Goal: Book appointment/travel/reservation

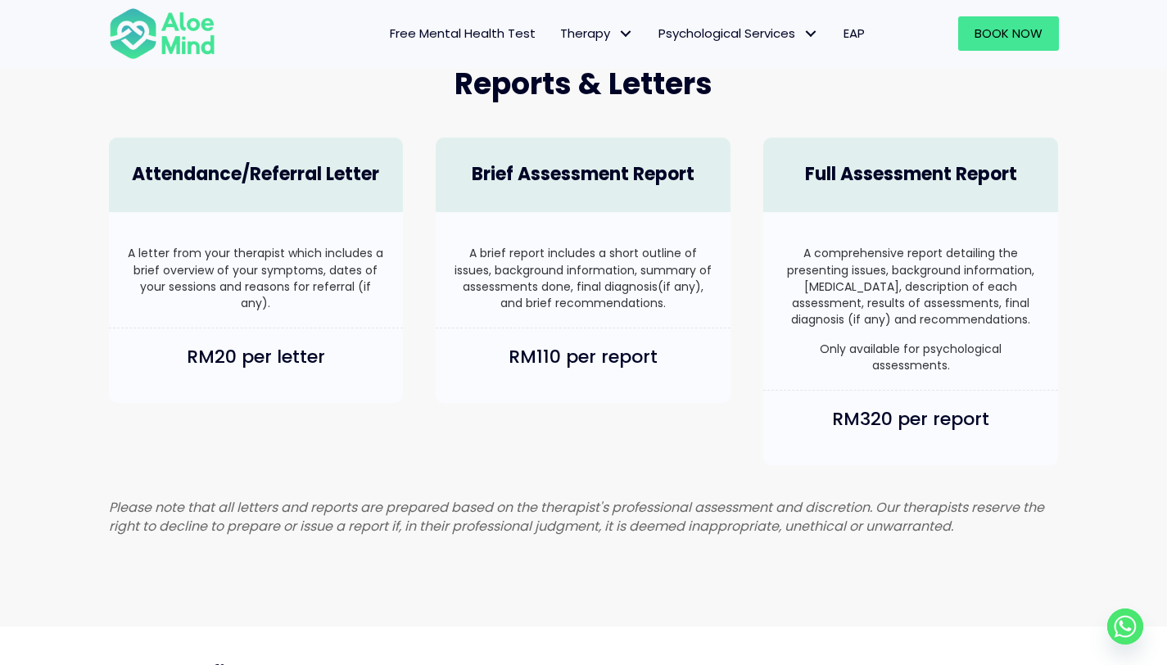
scroll to position [1090, 0]
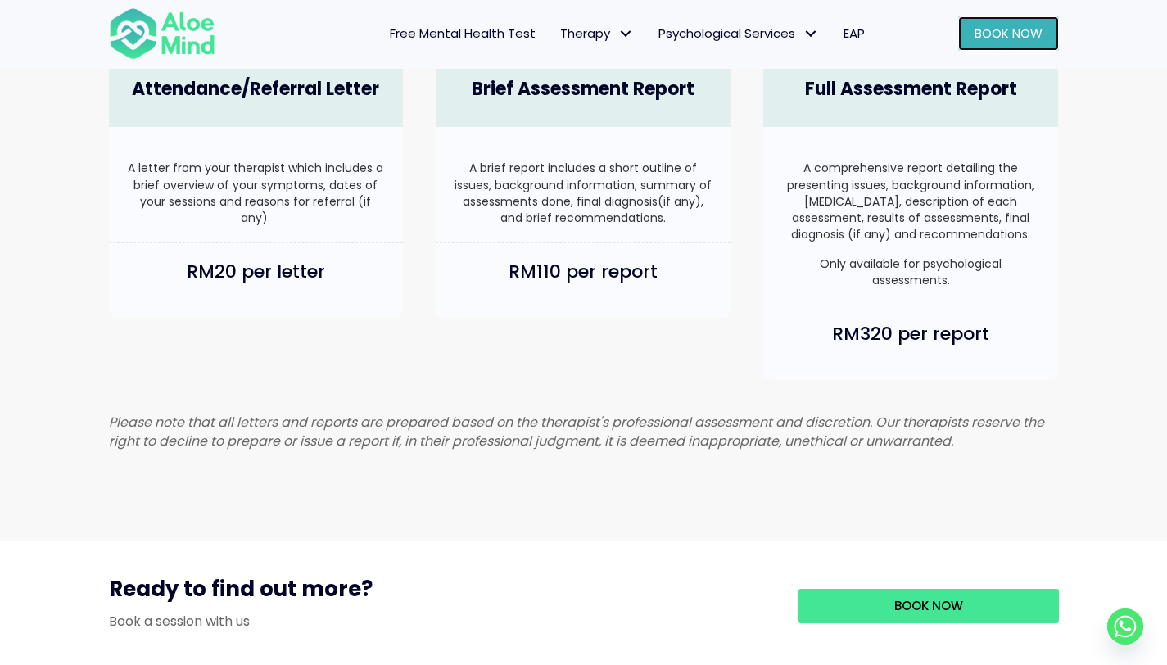
click at [978, 21] on link "Book Now" at bounding box center [1008, 33] width 101 height 34
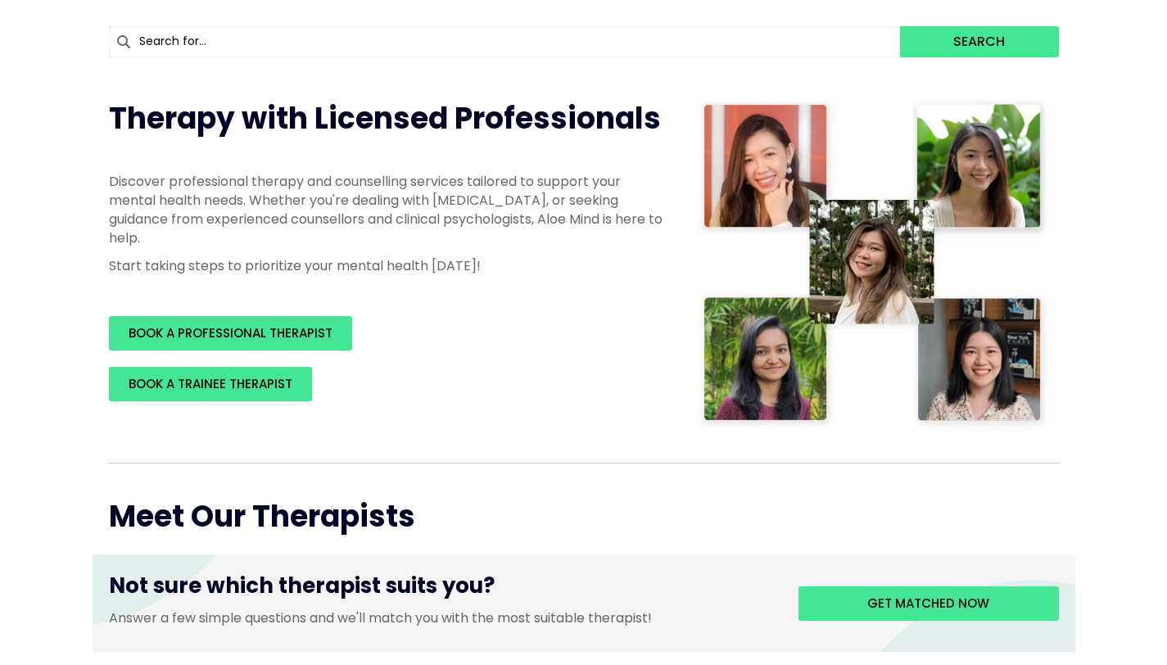
scroll to position [205, 0]
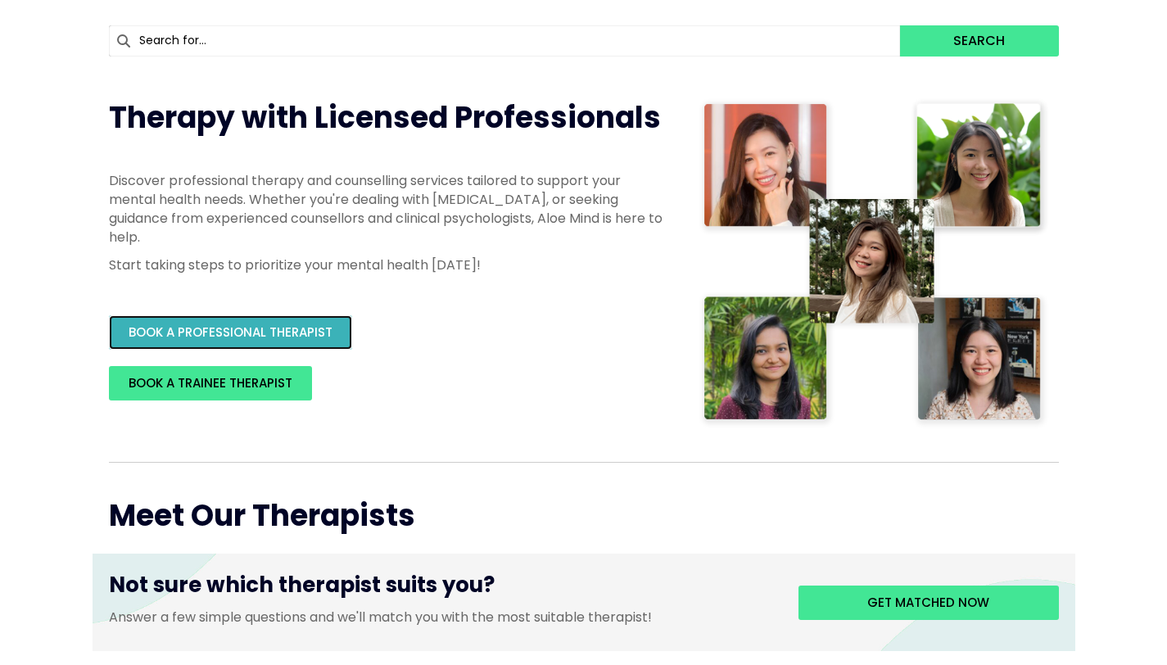
click at [287, 328] on span "BOOK A PROFESSIONAL THERAPIST" at bounding box center [231, 331] width 204 height 17
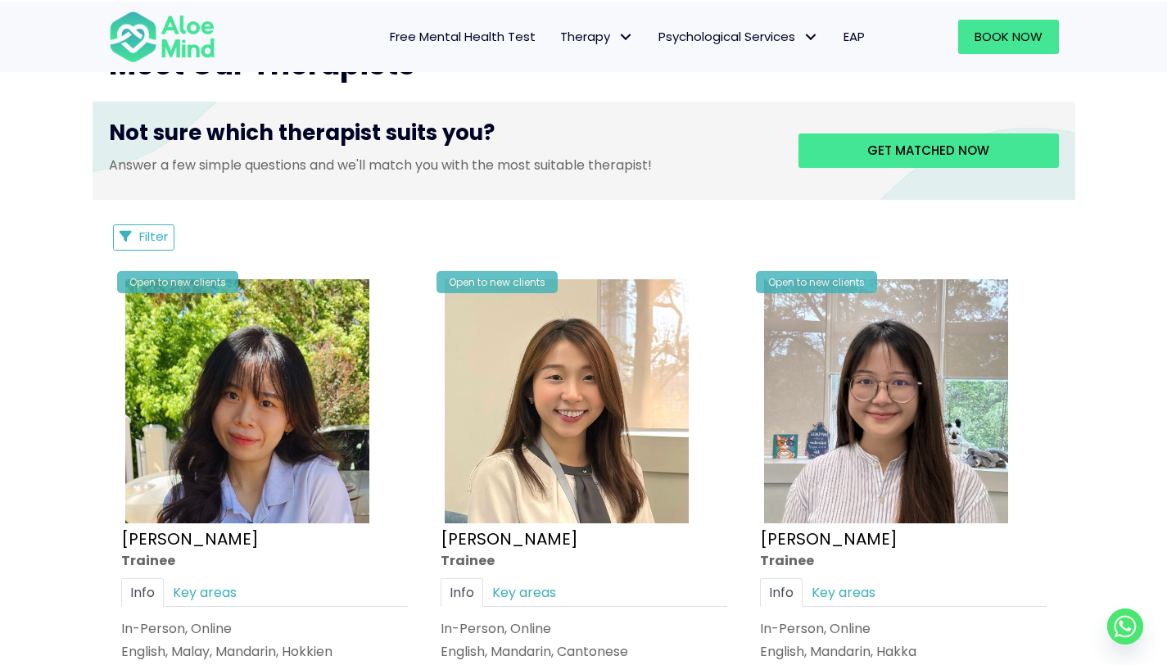
scroll to position [0, 0]
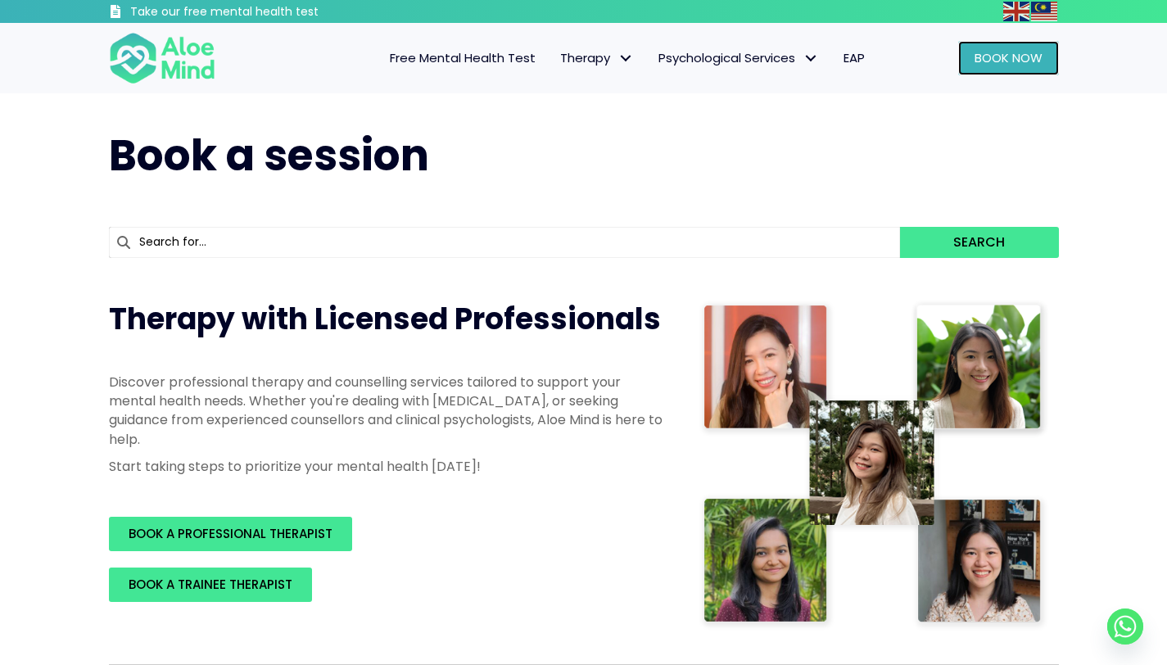
click at [978, 66] on span "Book Now" at bounding box center [1008, 57] width 68 height 17
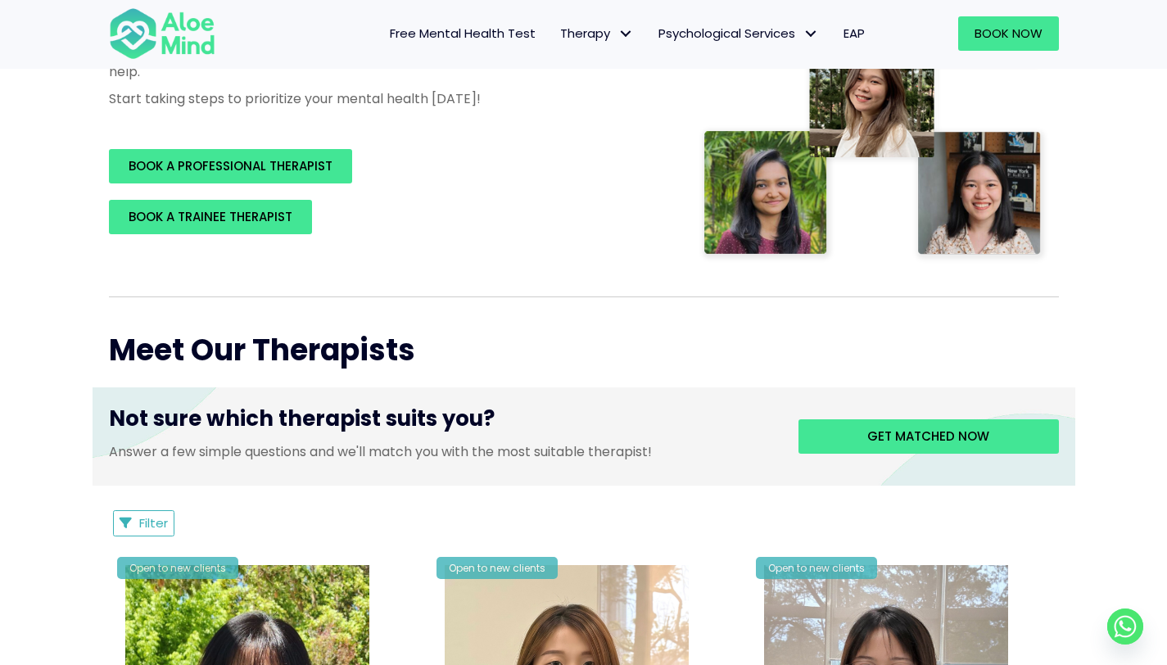
scroll to position [349, 0]
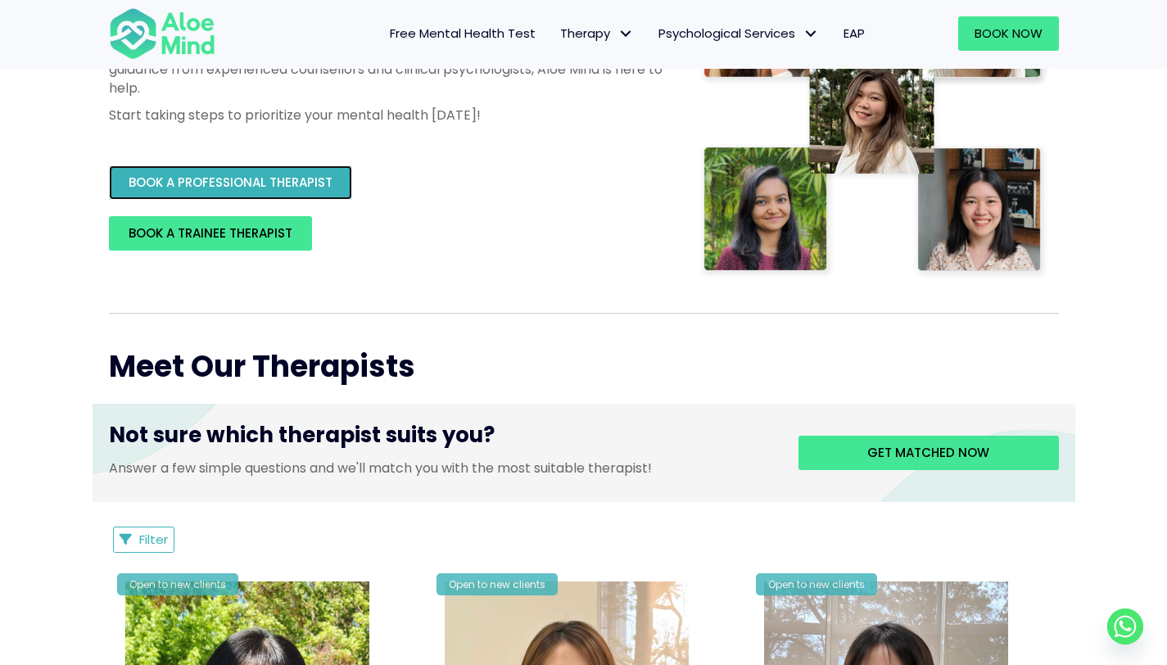
click at [294, 179] on span "BOOK A PROFESSIONAL THERAPIST" at bounding box center [231, 182] width 204 height 17
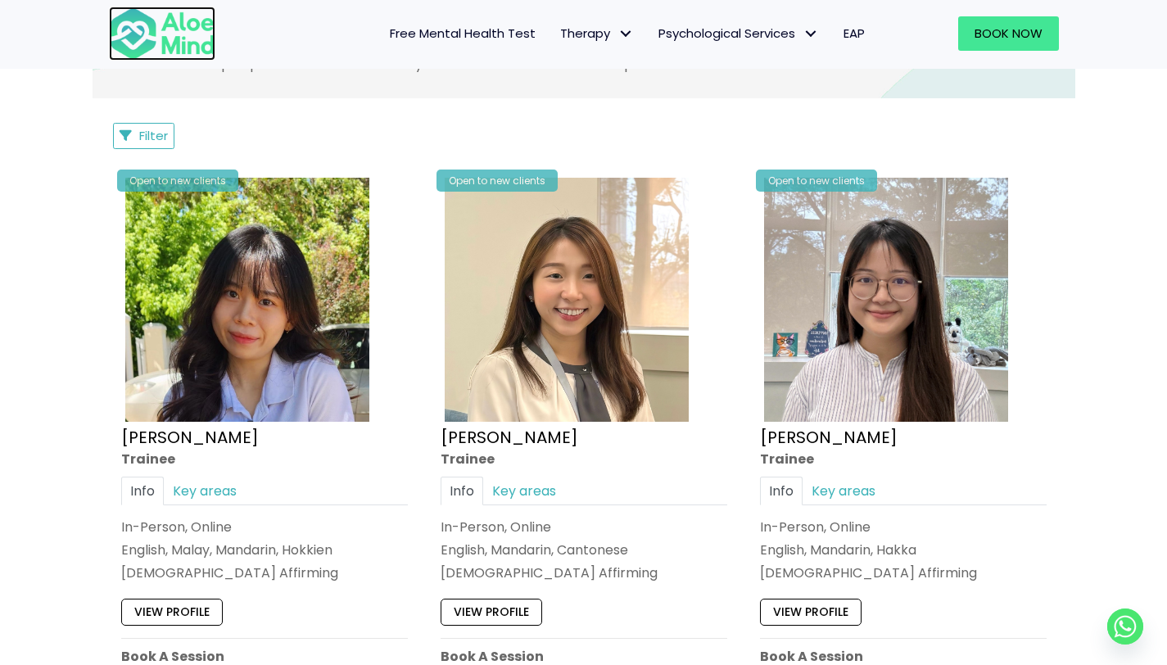
scroll to position [0, 0]
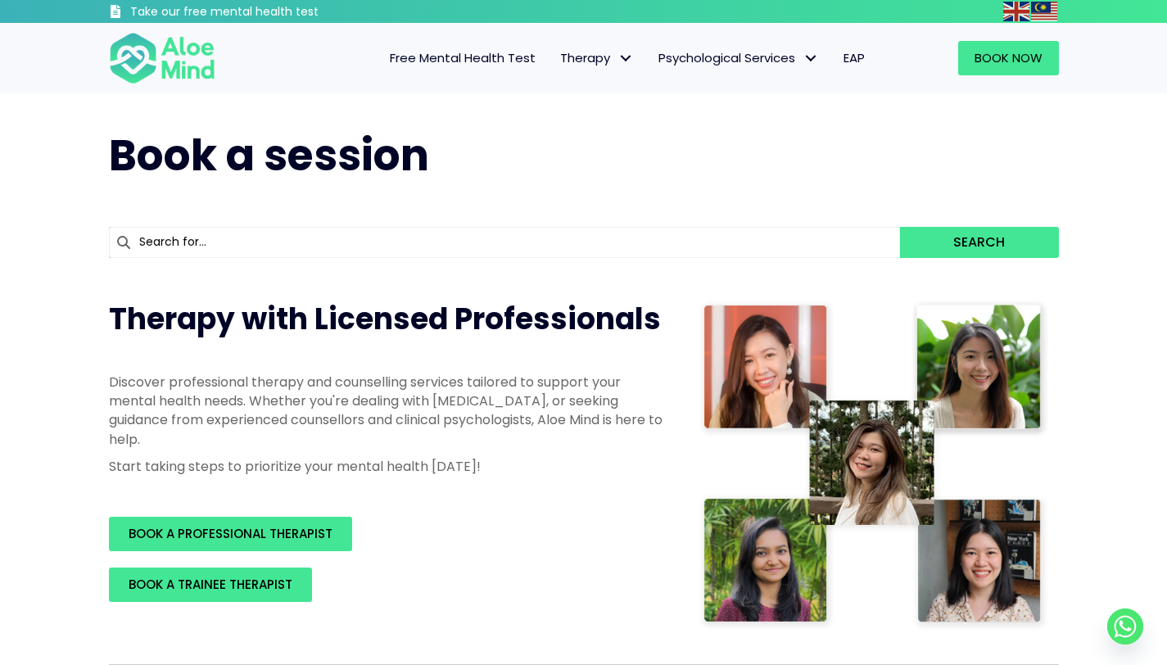
drag, startPoint x: 191, startPoint y: 61, endPoint x: 500, endPoint y: 3, distance: 314.8
